Goal: Find specific page/section: Find specific page/section

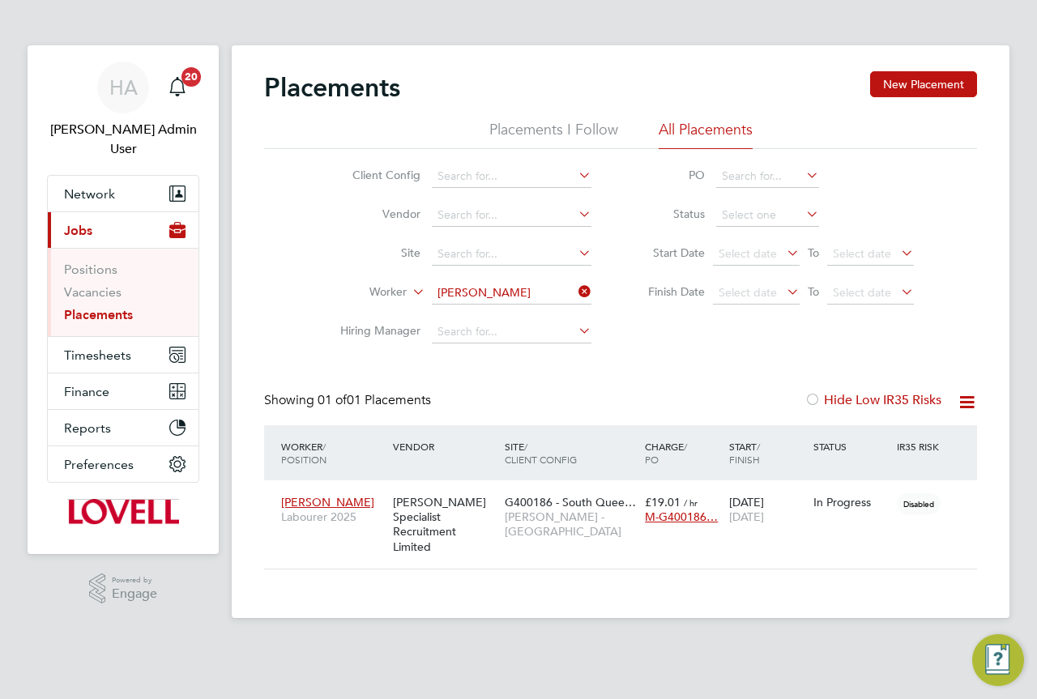
scroll to position [15, 76]
click at [575, 290] on icon at bounding box center [575, 291] width 0 height 23
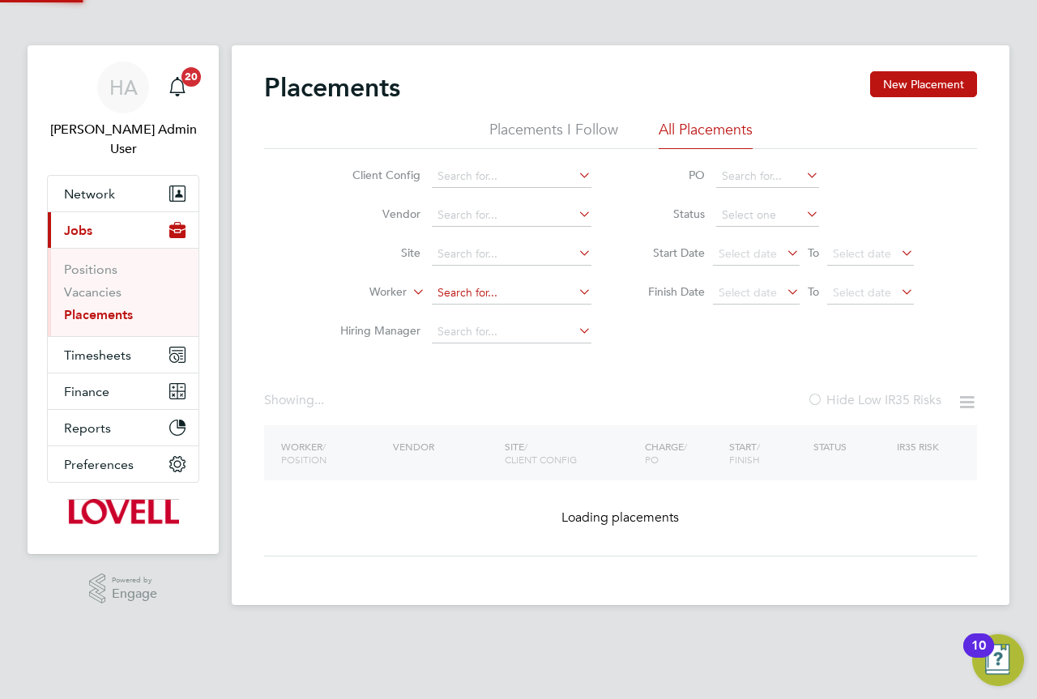
click at [515, 301] on input at bounding box center [512, 293] width 160 height 23
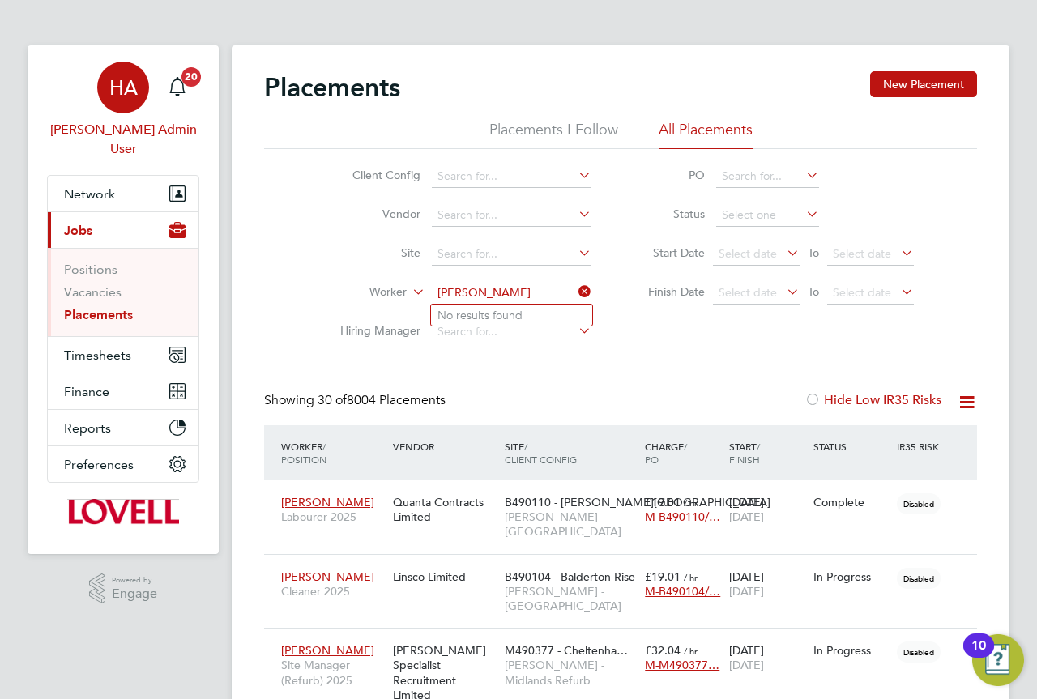
type input "wayne da"
click at [155, 82] on link "HA Hays Admin User" at bounding box center [123, 110] width 152 height 97
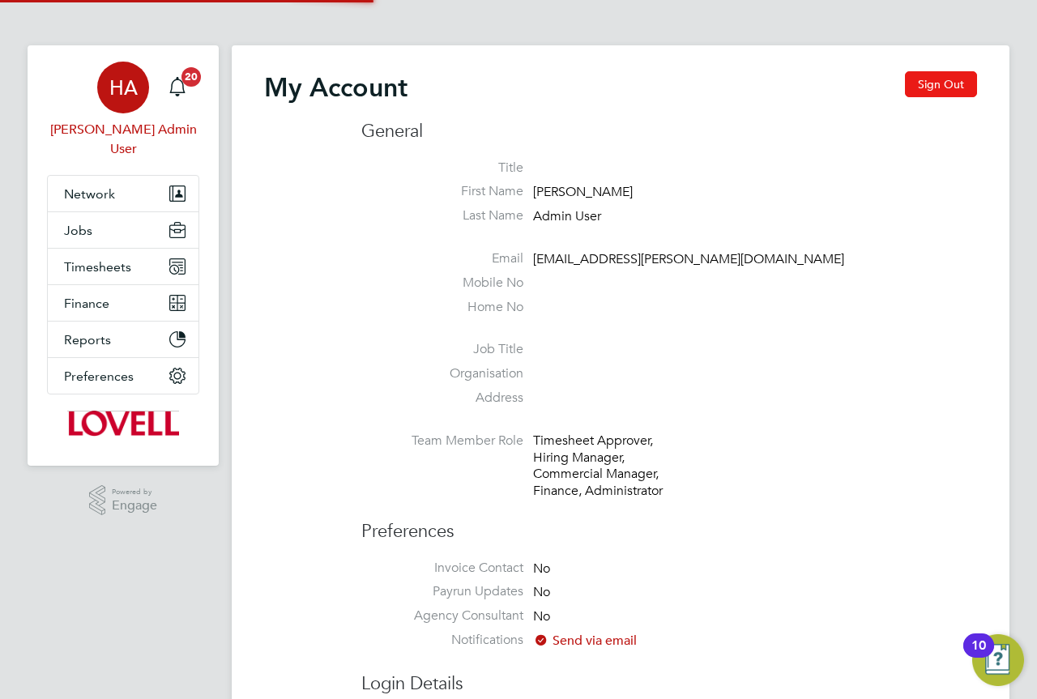
click at [938, 82] on button "Sign Out" at bounding box center [941, 84] width 72 height 26
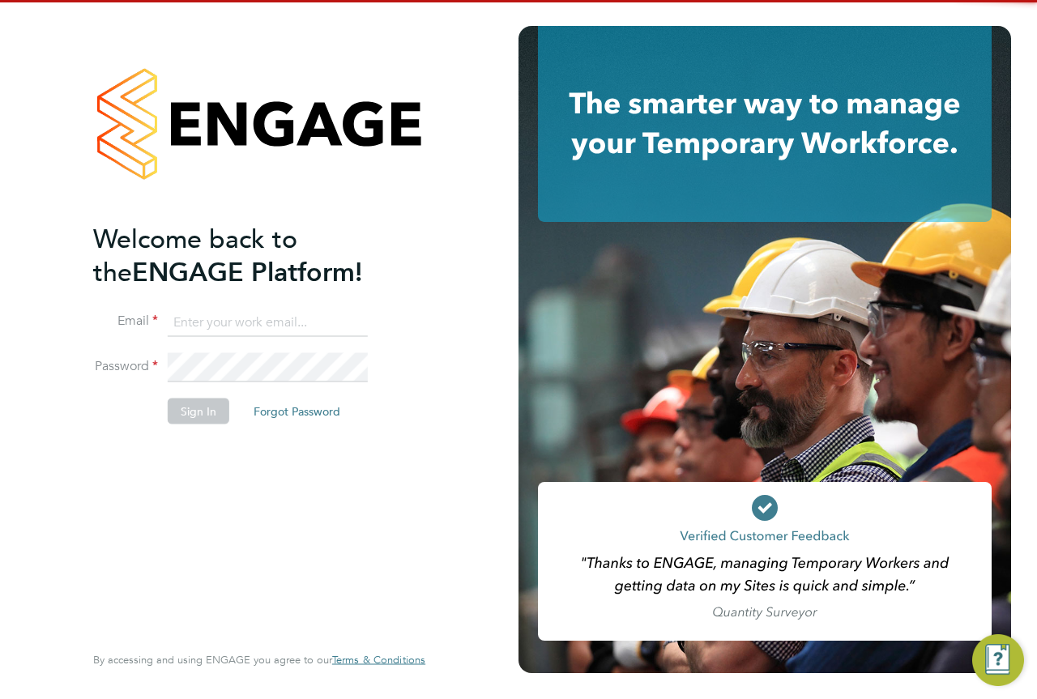
click at [239, 326] on input at bounding box center [268, 322] width 200 height 29
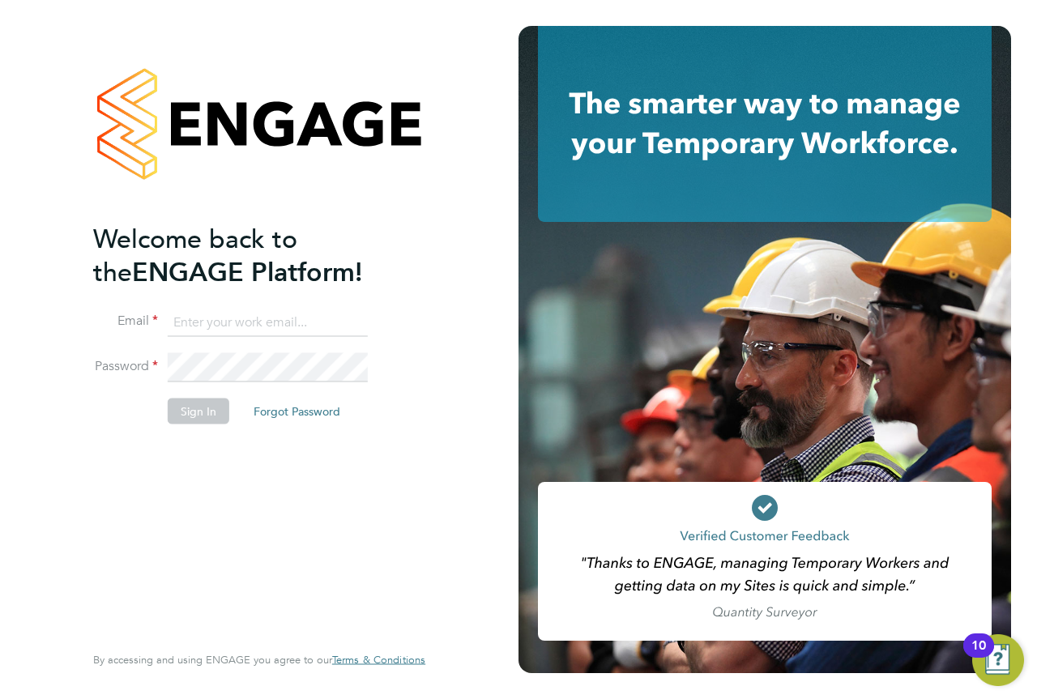
type input "engagemasterlogins@hays.com"
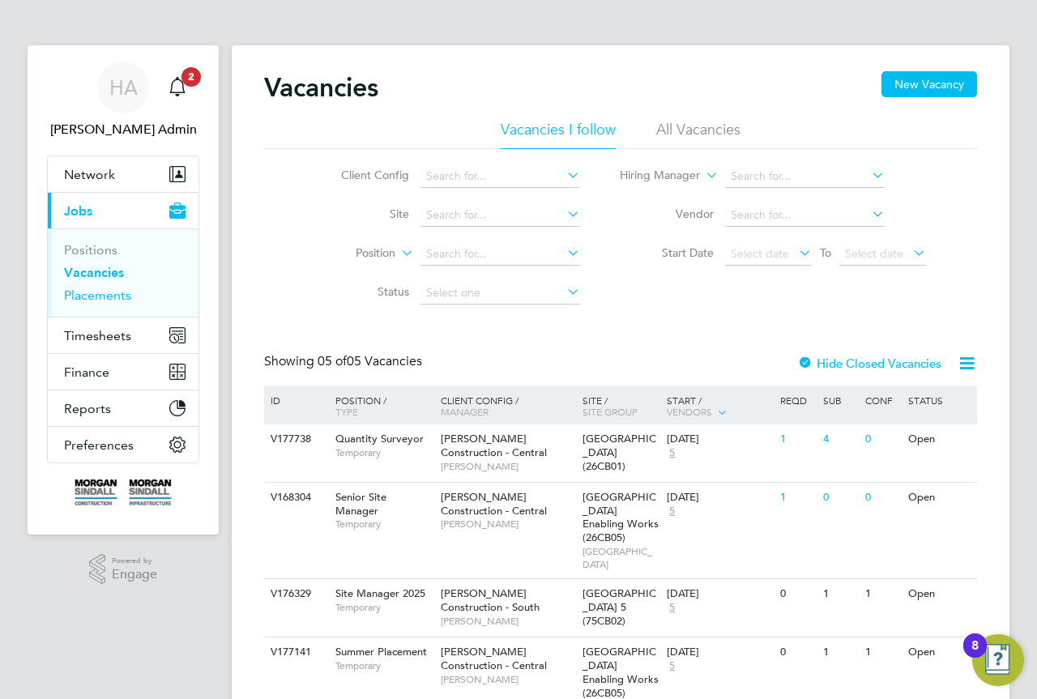
click at [112, 295] on link "Placements" at bounding box center [97, 295] width 67 height 15
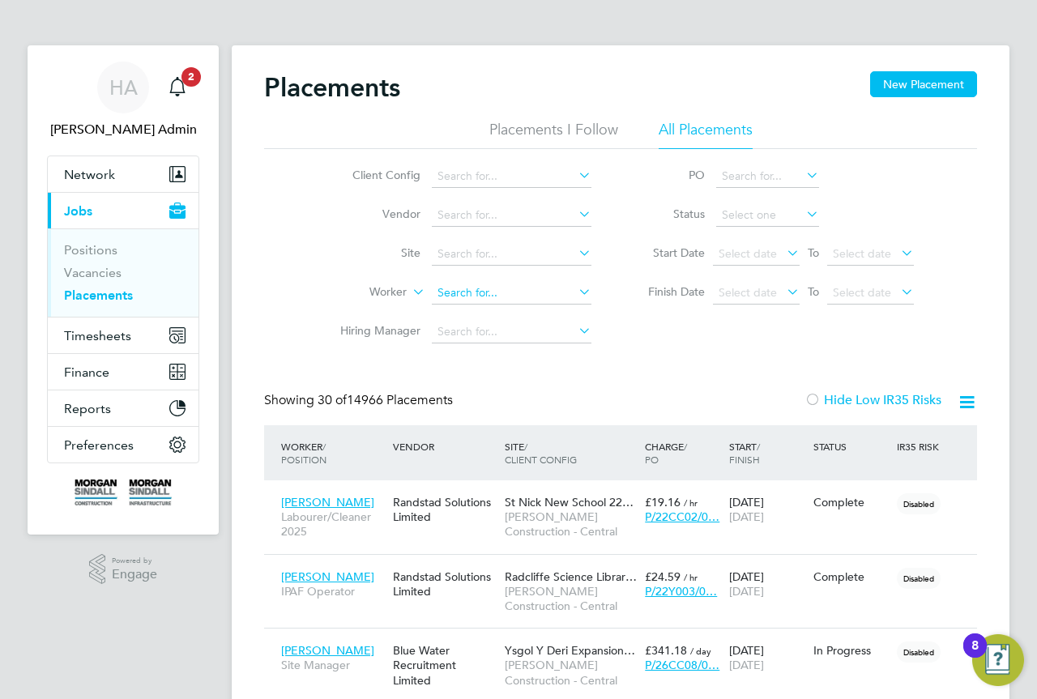
click at [475, 295] on input at bounding box center [512, 293] width 160 height 23
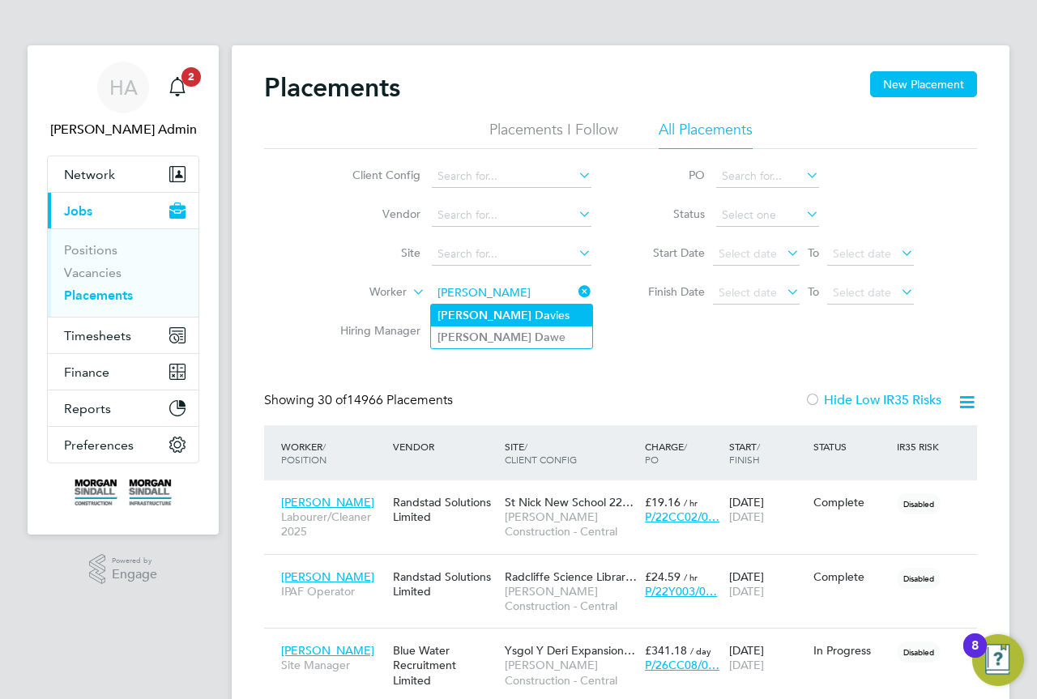
click at [500, 312] on li "Wayne Da vies" at bounding box center [511, 316] width 161 height 22
type input "Wayne Davies"
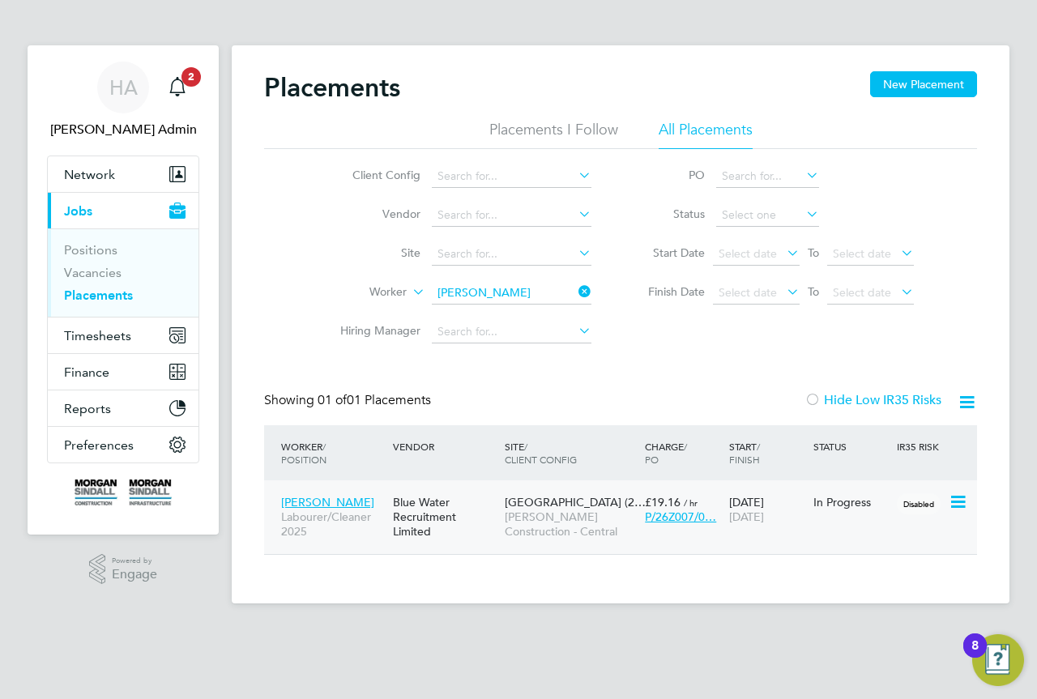
click at [475, 536] on div "Blue Water Recruitment Limited" at bounding box center [445, 517] width 112 height 61
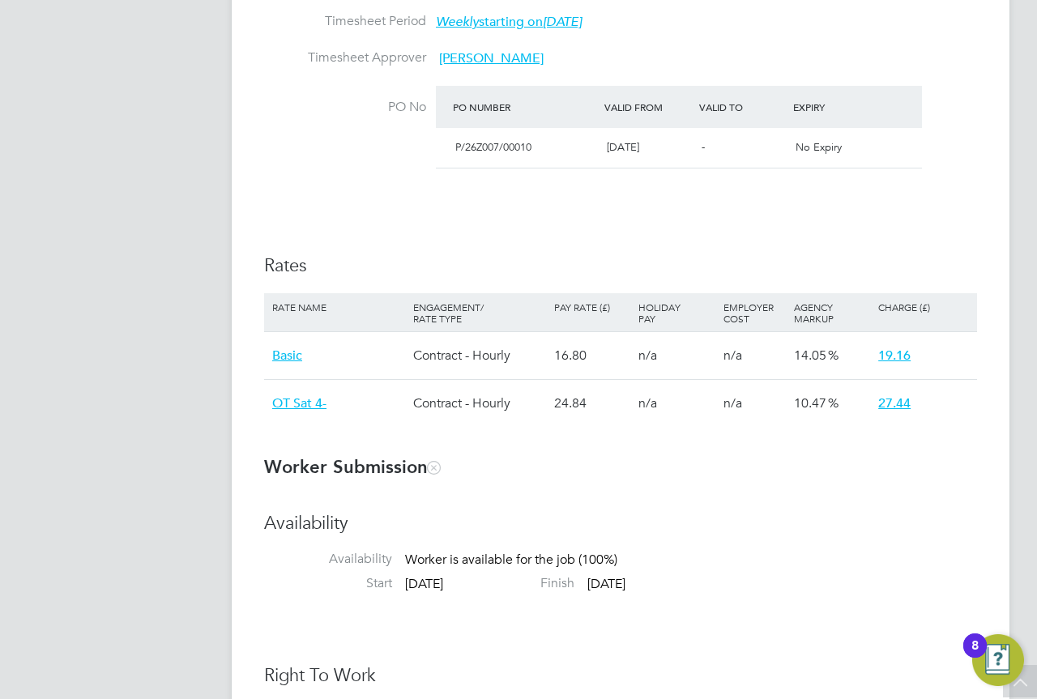
scroll to position [810, 0]
